Goal: Task Accomplishment & Management: Manage account settings

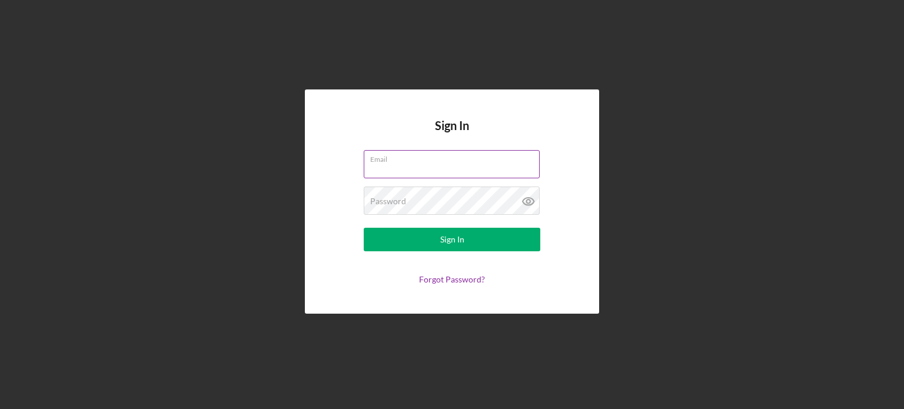
click at [421, 171] on input "Email" at bounding box center [452, 164] width 176 height 28
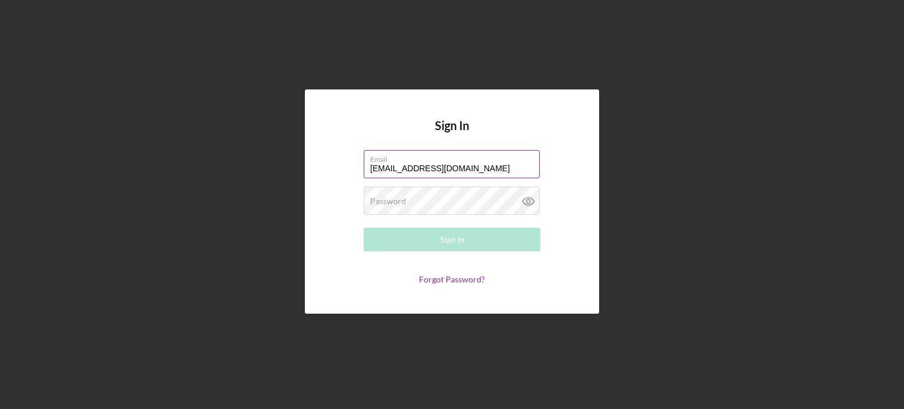
click at [489, 177] on input "[EMAIL_ADDRESS][DOMAIN_NAME]" at bounding box center [452, 164] width 176 height 28
type input "[EMAIL_ADDRESS][DOMAIN_NAME]"
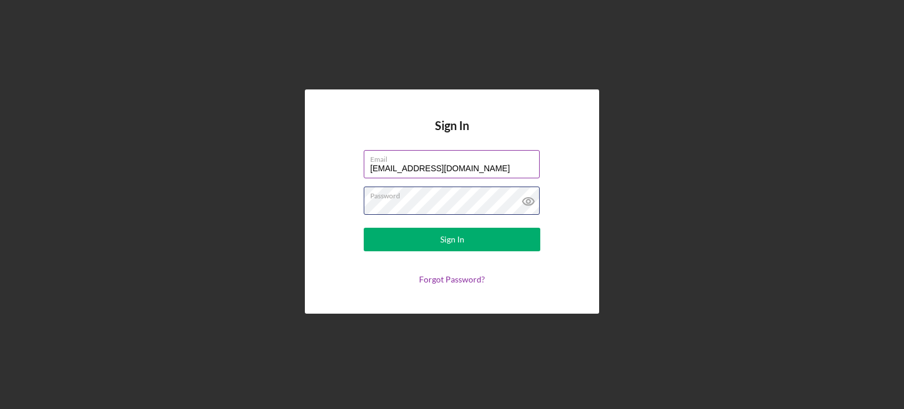
click at [364, 228] on button "Sign In" at bounding box center [452, 240] width 177 height 24
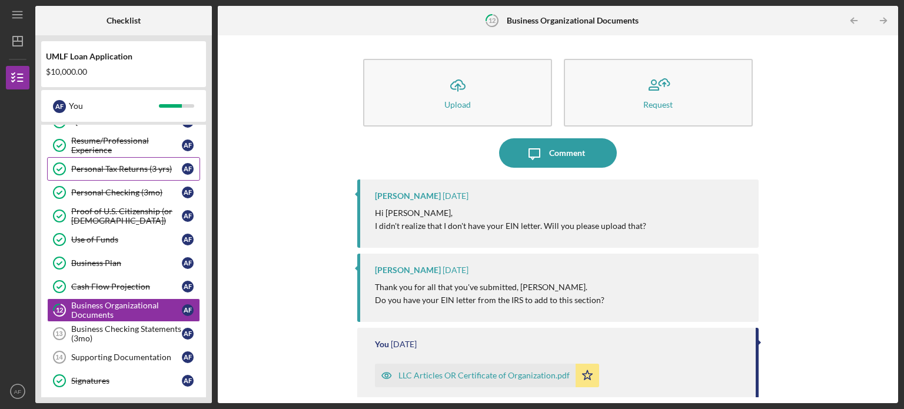
scroll to position [108, 0]
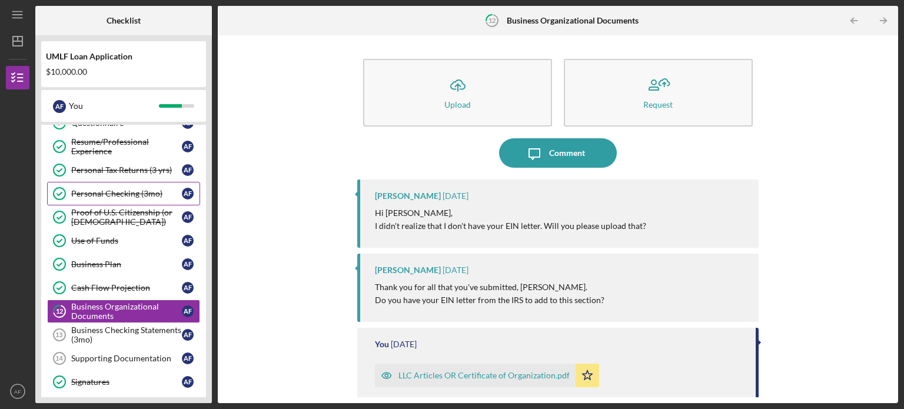
click at [121, 193] on div "Personal Checking (3mo)" at bounding box center [126, 193] width 111 height 9
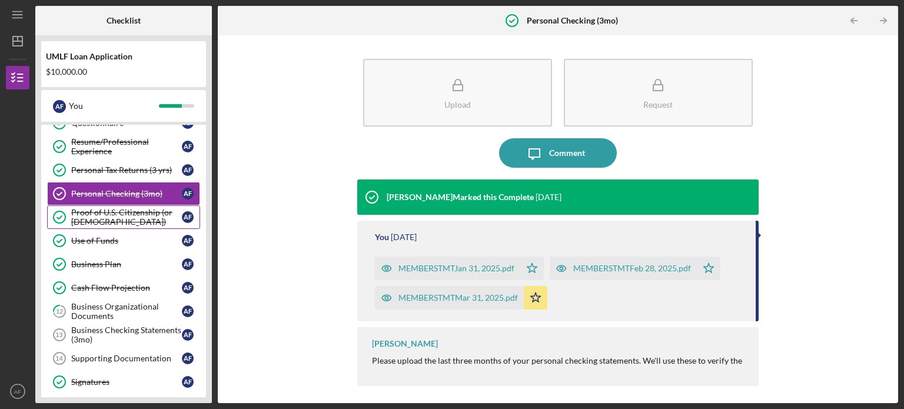
click at [114, 208] on div "Proof of U.S. Citizenship (or [DEMOGRAPHIC_DATA])" at bounding box center [126, 217] width 111 height 19
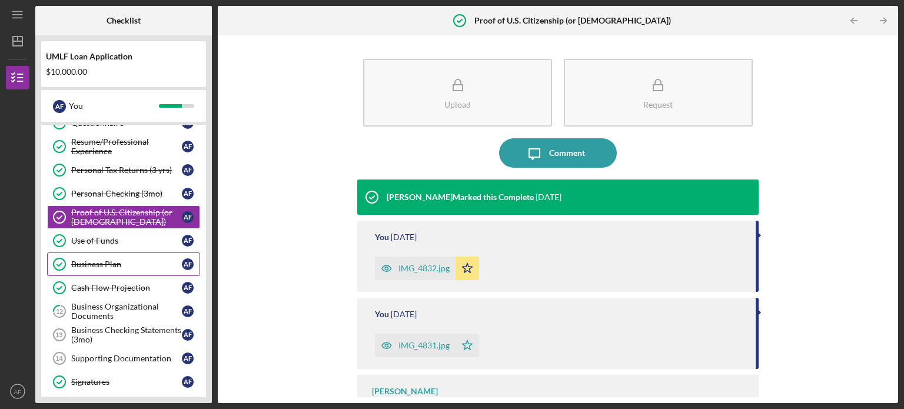
click at [99, 254] on link "Business Plan Business Plan A F" at bounding box center [123, 265] width 153 height 24
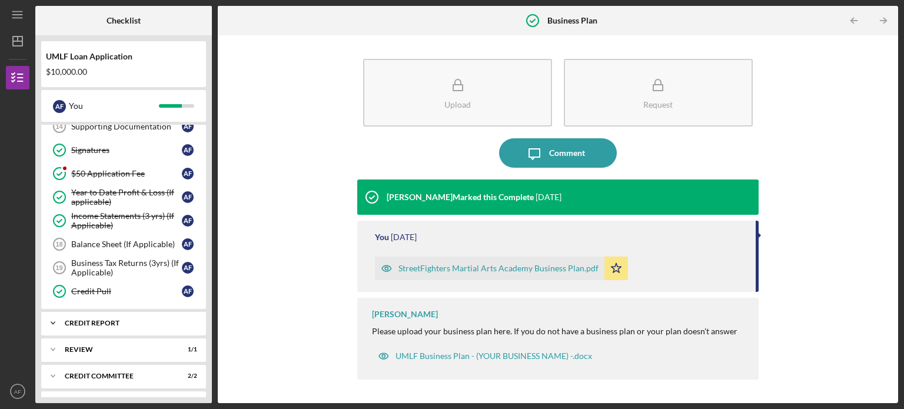
scroll to position [340, 0]
click at [118, 214] on div "Income Statements (3 yrs) (If Applicable)" at bounding box center [126, 221] width 111 height 19
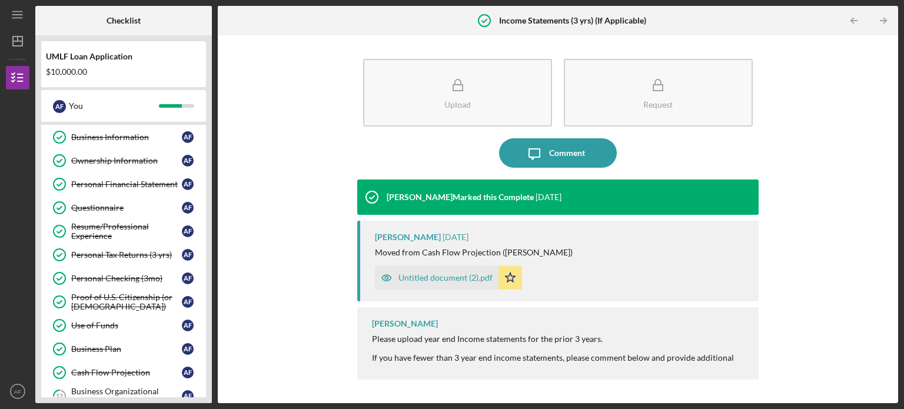
scroll to position [21, 0]
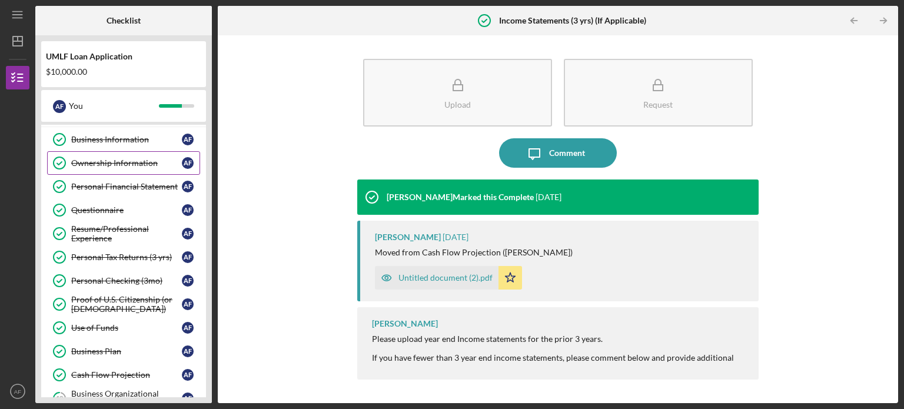
click at [115, 160] on div "Ownership Information" at bounding box center [126, 162] width 111 height 9
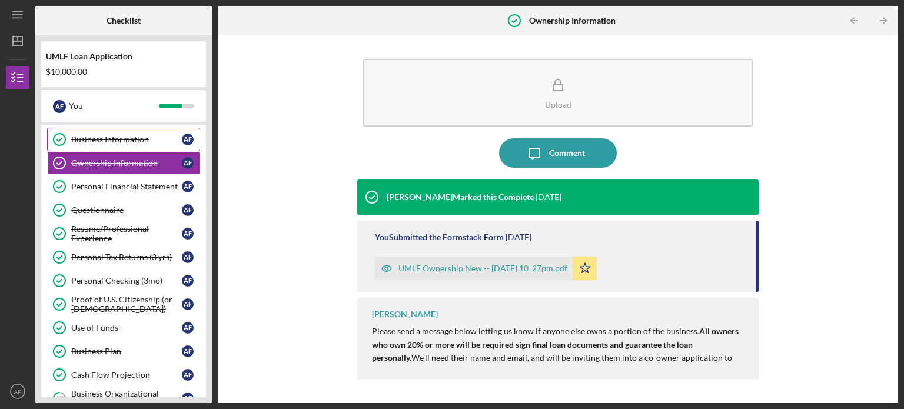
click at [107, 137] on div "Business Information" at bounding box center [126, 139] width 111 height 9
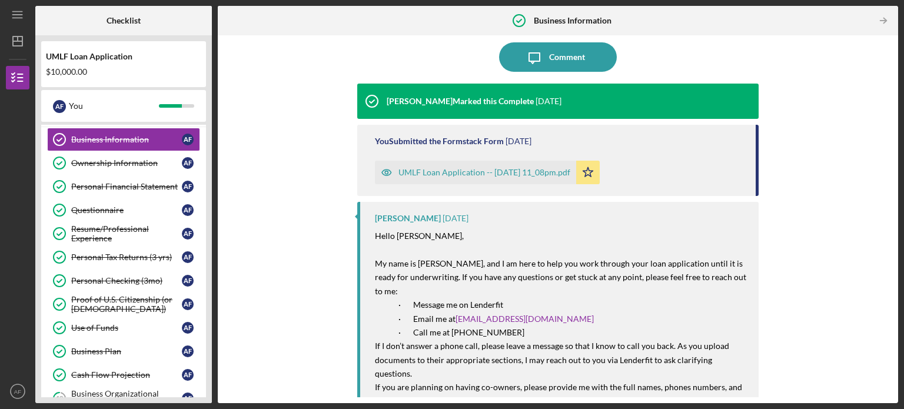
scroll to position [203, 0]
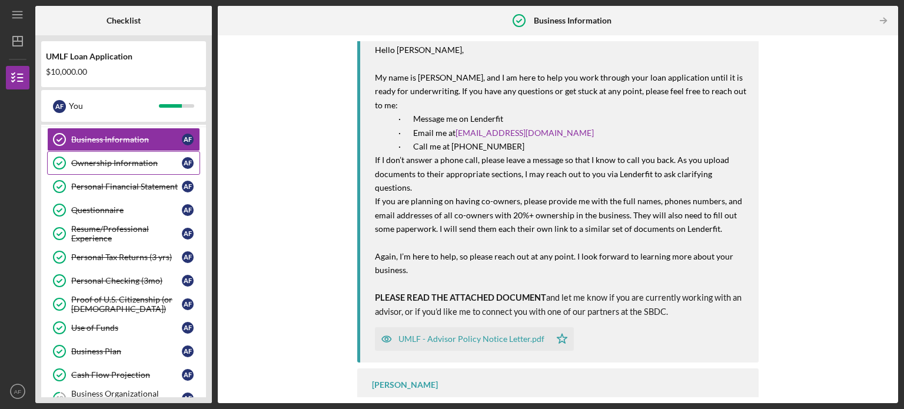
click at [102, 163] on div "Ownership Information" at bounding box center [126, 162] width 111 height 9
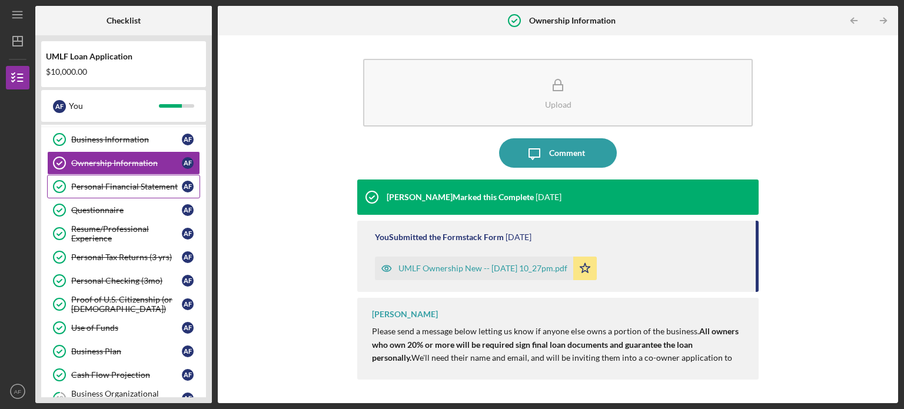
click at [94, 183] on div "Personal Financial Statement" at bounding box center [126, 186] width 111 height 9
